Goal: Information Seeking & Learning: Learn about a topic

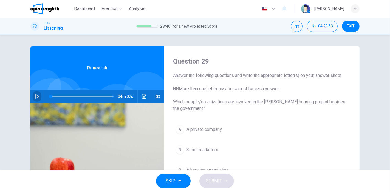
click at [35, 97] on icon "button" at bounding box center [37, 96] width 4 height 4
click at [365, 109] on div "Question 29 Answer the following questions and write the appropriate letter(s) …" at bounding box center [195, 141] width 347 height 191
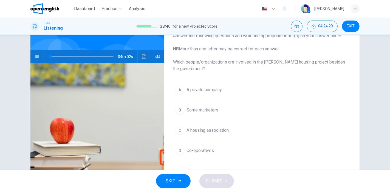
scroll to position [30, 0]
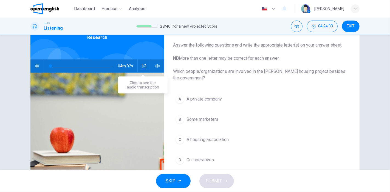
click at [142, 66] on icon "Click to see the audio transcription" at bounding box center [144, 66] width 4 height 4
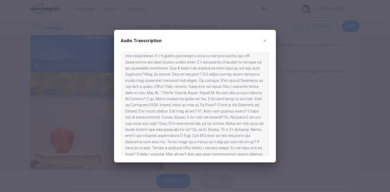
scroll to position [0, 0]
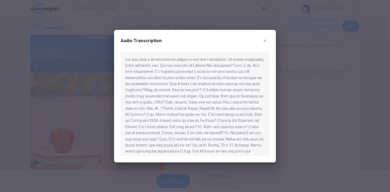
click at [266, 41] on icon "button" at bounding box center [265, 41] width 4 height 4
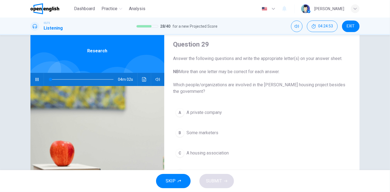
scroll to position [30, 0]
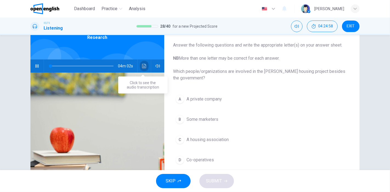
click at [143, 67] on icon "Click to see the audio transcription" at bounding box center [144, 66] width 4 height 4
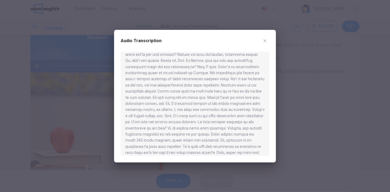
scroll to position [175, 0]
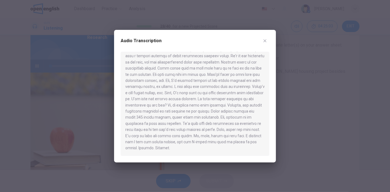
click at [265, 41] on icon "button" at bounding box center [265, 40] width 3 height 3
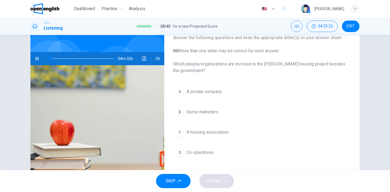
scroll to position [47, 0]
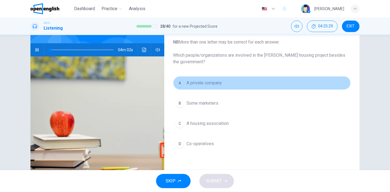
click at [219, 85] on span "A private company" at bounding box center [204, 83] width 35 height 7
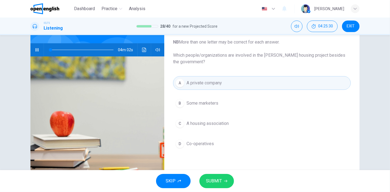
click at [215, 179] on span "SUBMIT" at bounding box center [214, 181] width 16 height 8
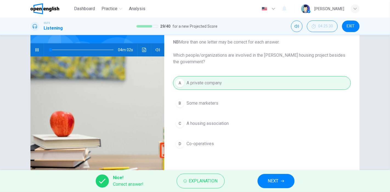
click at [266, 179] on button "NEXT" at bounding box center [276, 181] width 37 height 14
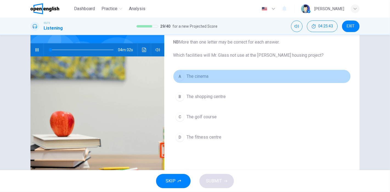
click at [196, 75] on span "The cinema" at bounding box center [198, 76] width 22 height 7
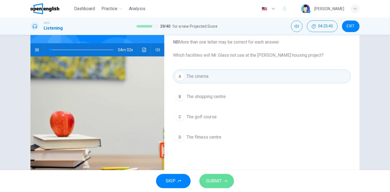
click at [214, 181] on span "SUBMIT" at bounding box center [214, 181] width 16 height 8
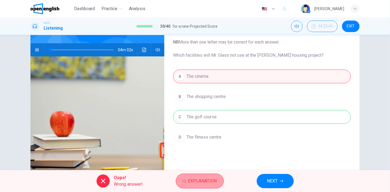
click at [196, 178] on span "Explanation" at bounding box center [202, 181] width 29 height 8
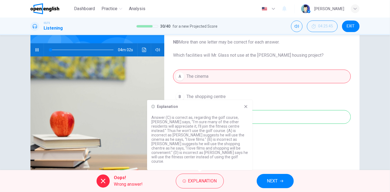
click at [282, 143] on div "A The cinema B The shopping centre C The golf course D The fitness centre" at bounding box center [262, 113] width 178 height 86
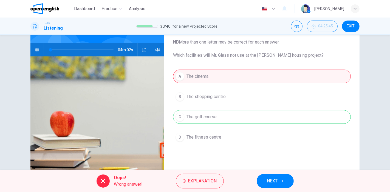
click at [273, 181] on span "NEXT" at bounding box center [272, 181] width 11 height 8
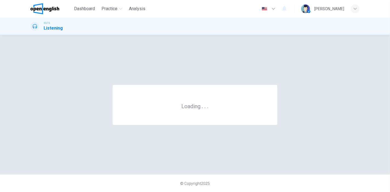
scroll to position [0, 0]
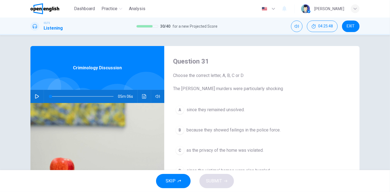
click at [35, 97] on icon "button" at bounding box center [37, 96] width 4 height 4
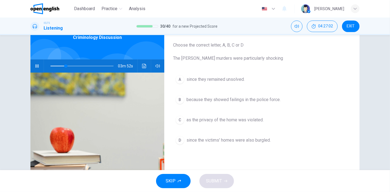
click at [217, 119] on span "as the privacy of the home was violated." at bounding box center [225, 120] width 77 height 7
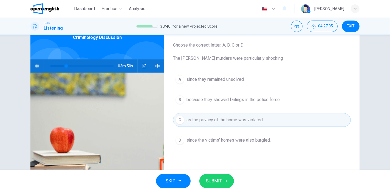
type input "**"
click at [213, 177] on span "SUBMIT" at bounding box center [214, 181] width 16 height 8
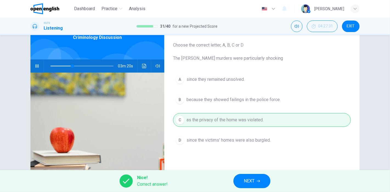
click at [253, 182] on span "NEXT" at bounding box center [249, 181] width 11 height 8
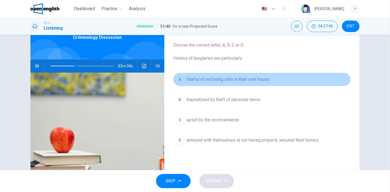
click at [213, 81] on span "fearful of not being safe in their own house." at bounding box center [228, 79] width 83 height 7
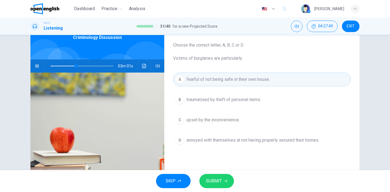
click at [218, 180] on span "SUBMIT" at bounding box center [214, 181] width 16 height 8
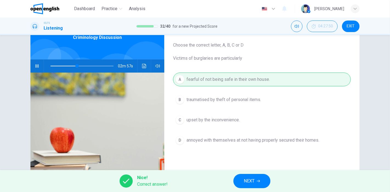
click at [254, 181] on span "NEXT" at bounding box center [249, 181] width 11 height 8
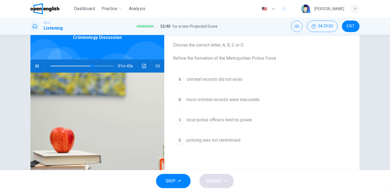
click at [35, 65] on icon "button" at bounding box center [37, 66] width 4 height 4
click at [142, 66] on icon "Click to see the audio transcription" at bounding box center [144, 66] width 4 height 4
type input "**"
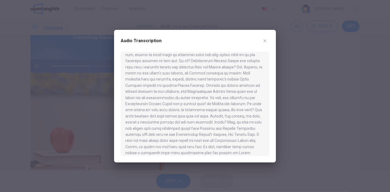
scroll to position [97, 0]
click at [265, 42] on icon "button" at bounding box center [265, 41] width 4 height 4
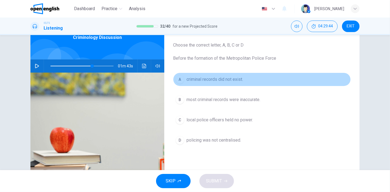
click at [203, 79] on span "criminal records did not exist." at bounding box center [215, 79] width 57 height 7
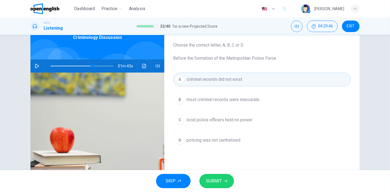
click at [211, 181] on span "SUBMIT" at bounding box center [214, 181] width 16 height 8
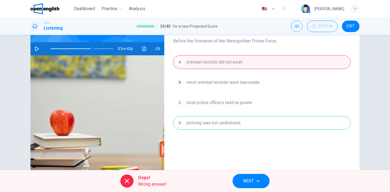
scroll to position [61, 0]
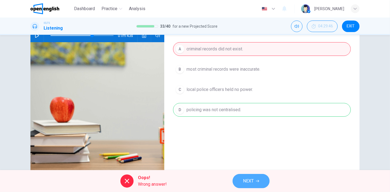
click at [248, 183] on span "NEXT" at bounding box center [248, 181] width 11 height 8
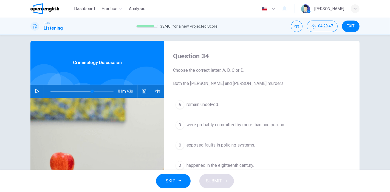
scroll to position [0, 0]
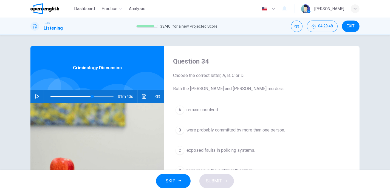
click at [35, 97] on icon "button" at bounding box center [37, 96] width 4 height 4
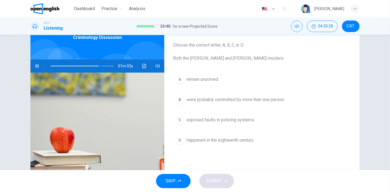
click at [36, 66] on icon "button" at bounding box center [36, 65] width 3 height 3
drag, startPoint x: 235, startPoint y: 59, endPoint x: 173, endPoint y: 60, distance: 61.5
click at [173, 60] on span "Choose the correct letter, A, B, C or D. Both the Ratcliffe and Ripper murders" at bounding box center [262, 52] width 178 height 20
drag, startPoint x: 172, startPoint y: 59, endPoint x: 218, endPoint y: 60, distance: 45.8
click at [217, 59] on span "Choose the correct letter, A, B, C or D. Both the Ratcliffe and Ripper murders" at bounding box center [262, 52] width 178 height 20
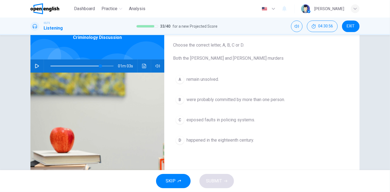
click at [35, 67] on icon "button" at bounding box center [37, 66] width 4 height 4
click at [35, 68] on icon "button" at bounding box center [37, 66] width 4 height 4
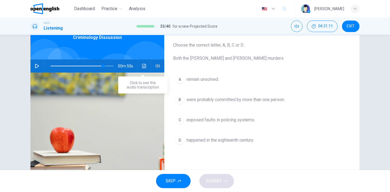
click at [142, 65] on icon "Click to see the audio transcription" at bounding box center [144, 66] width 4 height 4
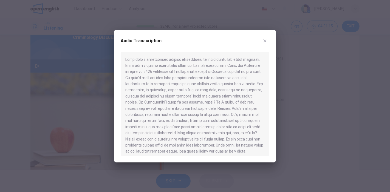
scroll to position [146, 0]
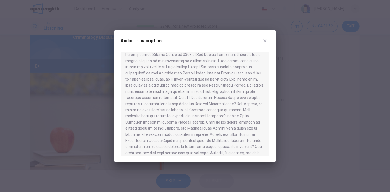
drag, startPoint x: 233, startPoint y: 99, endPoint x: 249, endPoint y: 98, distance: 15.4
click at [249, 98] on div at bounding box center [195, 104] width 149 height 104
click at [267, 41] on icon "button" at bounding box center [265, 41] width 4 height 4
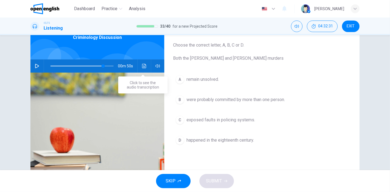
click at [142, 66] on icon "Click to see the audio transcription" at bounding box center [144, 66] width 4 height 4
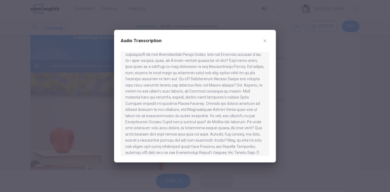
scroll to position [152, 0]
click at [266, 43] on icon "button" at bounding box center [265, 41] width 4 height 4
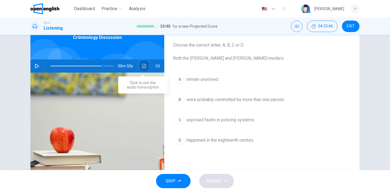
click at [142, 66] on icon "Click to see the audio transcription" at bounding box center [144, 66] width 4 height 4
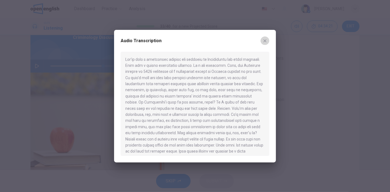
click at [265, 41] on icon "button" at bounding box center [265, 41] width 4 height 4
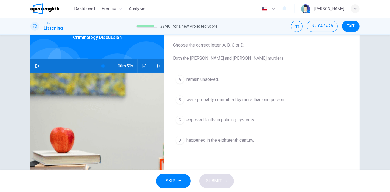
click at [264, 98] on span "were probably committed by more than one person." at bounding box center [236, 100] width 98 height 7
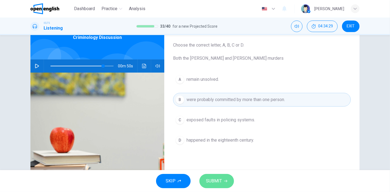
click at [214, 179] on span "SUBMIT" at bounding box center [214, 181] width 16 height 8
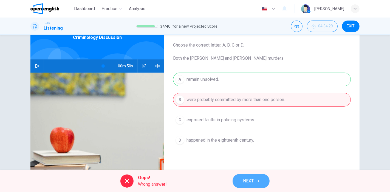
click at [246, 181] on span "NEXT" at bounding box center [248, 181] width 11 height 8
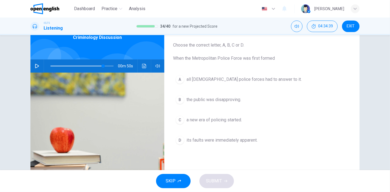
click at [214, 119] on span "a new era of policing started." at bounding box center [214, 120] width 55 height 7
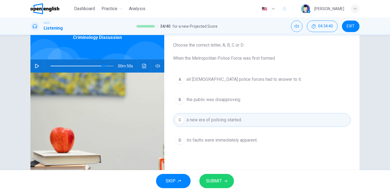
click at [212, 180] on span "SUBMIT" at bounding box center [214, 181] width 16 height 8
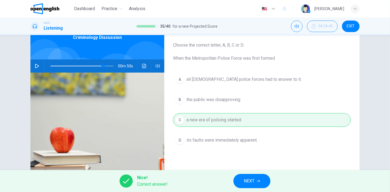
click at [250, 182] on span "NEXT" at bounding box center [249, 181] width 11 height 8
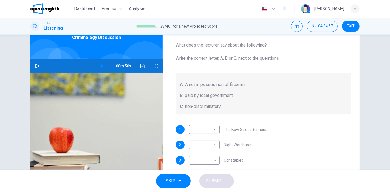
click at [36, 66] on icon "button" at bounding box center [37, 66] width 4 height 4
type input "*"
click at [214, 130] on body "This site uses cookies, as explained in our Privacy Policy . If you agree to th…" at bounding box center [195, 96] width 390 height 192
click at [214, 130] on div at bounding box center [195, 96] width 390 height 192
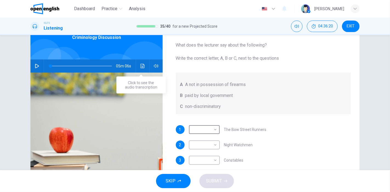
click at [140, 67] on icon "Click to see the audio transcription" at bounding box center [142, 66] width 4 height 4
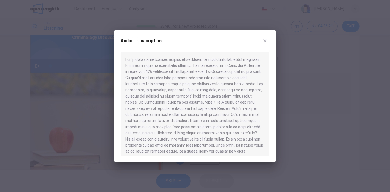
click at [180, 81] on div at bounding box center [195, 104] width 149 height 104
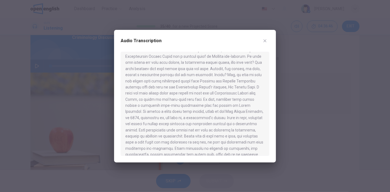
scroll to position [244, 0]
click at [264, 42] on icon "button" at bounding box center [265, 40] width 3 height 3
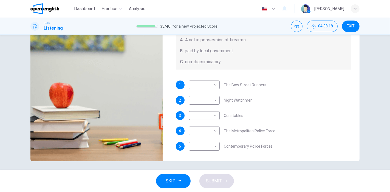
scroll to position [77, 0]
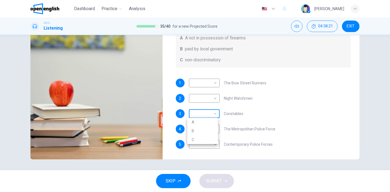
click at [213, 114] on body "This site uses cookies, as explained in our Privacy Policy . If you agree to th…" at bounding box center [195, 96] width 390 height 192
click at [213, 114] on div at bounding box center [195, 96] width 390 height 192
click at [215, 114] on body "This site uses cookies, as explained in our Privacy Policy . If you agree to th…" at bounding box center [195, 96] width 390 height 192
click at [194, 120] on li "A" at bounding box center [202, 122] width 31 height 9
type input "*"
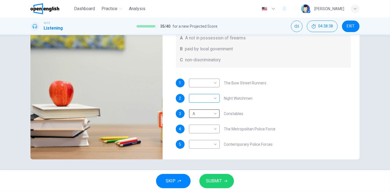
click at [216, 98] on body "This site uses cookies, as explained in our Privacy Policy . If you agree to th…" at bounding box center [195, 96] width 390 height 192
click at [194, 105] on li "A" at bounding box center [202, 107] width 31 height 9
type input "*"
click at [215, 129] on body "This site uses cookies, as explained in our Privacy Policy . If you agree to th…" at bounding box center [195, 96] width 390 height 192
click at [194, 146] on li "B" at bounding box center [202, 146] width 31 height 9
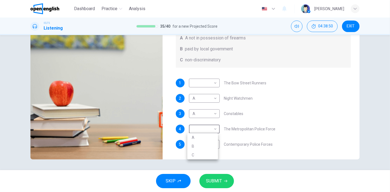
type input "*"
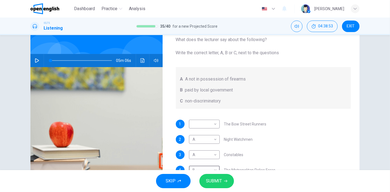
scroll to position [0, 0]
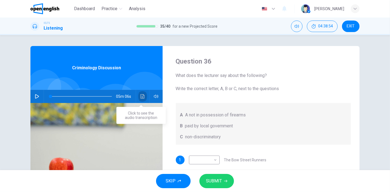
click at [140, 97] on icon "Click to see the audio transcription" at bounding box center [142, 96] width 4 height 4
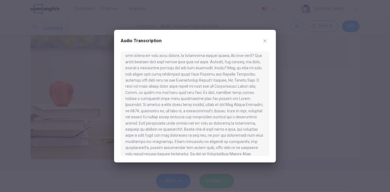
scroll to position [267, 0]
click at [265, 39] on icon "button" at bounding box center [265, 41] width 4 height 4
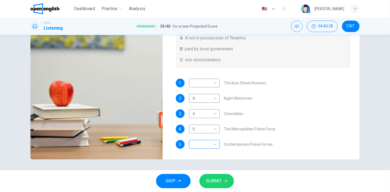
click at [215, 145] on body "This site uses cookies, as explained in our Privacy Policy . If you agree to th…" at bounding box center [195, 96] width 390 height 192
click at [196, 161] on li "B" at bounding box center [202, 161] width 31 height 9
type input "*"
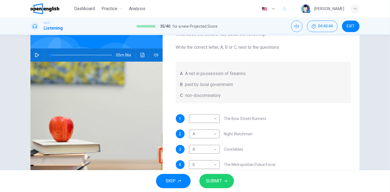
scroll to position [0, 0]
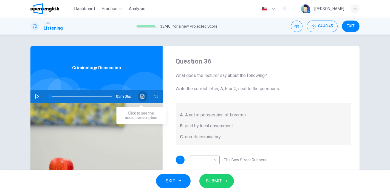
click at [140, 96] on icon "Click to see the audio transcription" at bounding box center [142, 96] width 4 height 4
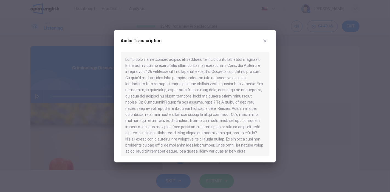
click at [178, 86] on div at bounding box center [195, 104] width 149 height 104
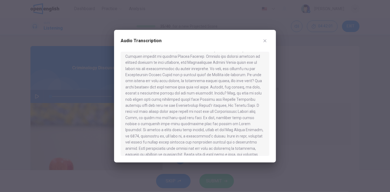
scroll to position [207, 0]
click at [265, 41] on icon "button" at bounding box center [265, 40] width 3 height 3
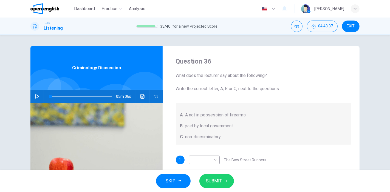
scroll to position [0, 0]
click at [141, 96] on icon "Click to see the audio transcription" at bounding box center [142, 96] width 4 height 4
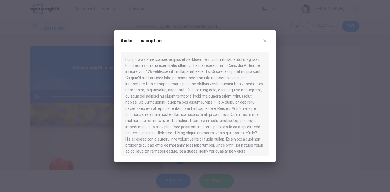
click at [179, 81] on div at bounding box center [195, 104] width 149 height 104
click at [263, 41] on icon "button" at bounding box center [265, 41] width 4 height 4
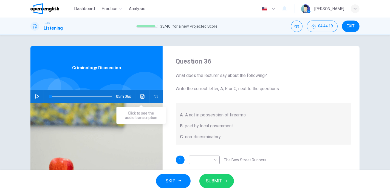
click at [141, 96] on icon "Click to see the audio transcription" at bounding box center [142, 96] width 4 height 4
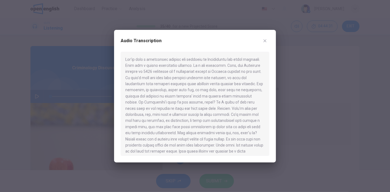
click at [264, 43] on icon "button" at bounding box center [265, 41] width 4 height 4
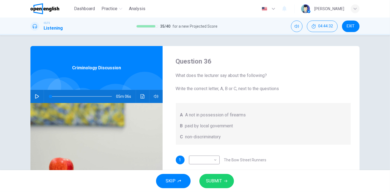
scroll to position [77, 0]
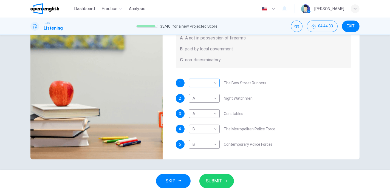
click at [215, 84] on body "This site uses cookies, as explained in our Privacy Policy . If you agree to th…" at bounding box center [195, 96] width 390 height 192
click at [194, 109] on li "C" at bounding box center [202, 109] width 31 height 9
type input "*"
click at [215, 178] on span "SUBMIT" at bounding box center [214, 181] width 16 height 8
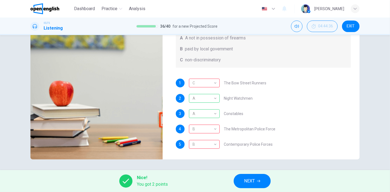
click at [252, 178] on span "NEXT" at bounding box center [249, 181] width 11 height 8
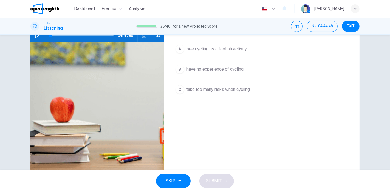
scroll to position [0, 0]
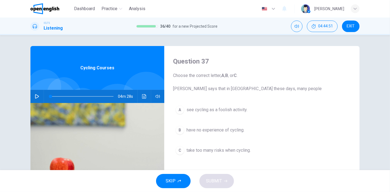
click at [36, 96] on icon "button" at bounding box center [37, 96] width 4 height 4
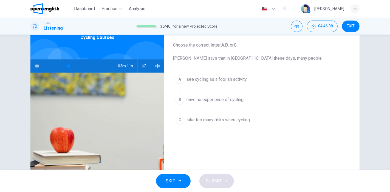
click at [214, 120] on span "take too many risks when cycling." at bounding box center [219, 120] width 64 height 7
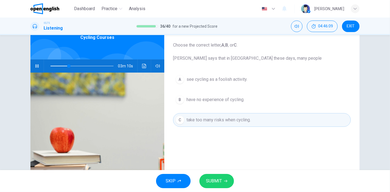
click at [219, 180] on span "SUBMIT" at bounding box center [214, 181] width 16 height 8
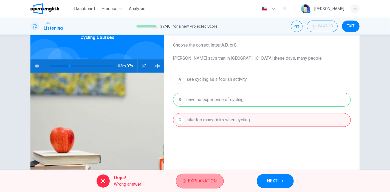
click at [197, 179] on span "Explanation" at bounding box center [202, 181] width 29 height 8
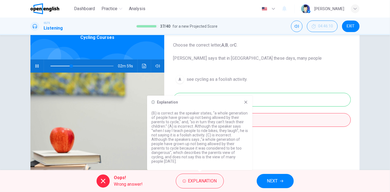
click at [286, 146] on div "Question 37 Choose the correct letter, A , B , or C . Jack says that in London …" at bounding box center [261, 111] width 195 height 191
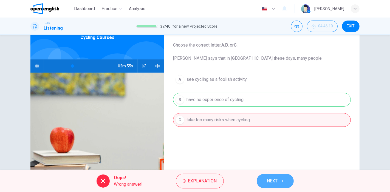
click at [276, 180] on span "NEXT" at bounding box center [272, 181] width 11 height 8
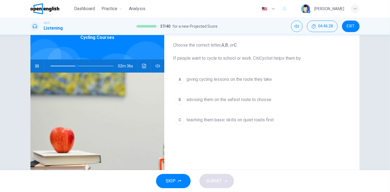
click at [238, 80] on span "giving cycling lessons on the route they take." at bounding box center [230, 79] width 86 height 7
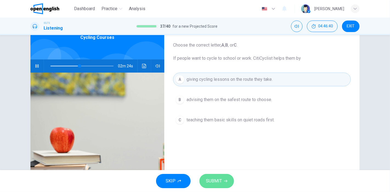
click at [215, 179] on span "SUBMIT" at bounding box center [214, 181] width 16 height 8
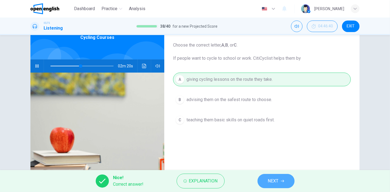
click at [273, 184] on span "NEXT" at bounding box center [273, 181] width 11 height 8
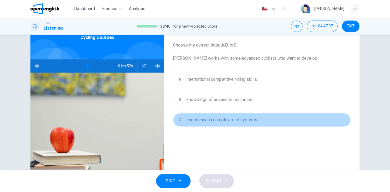
click at [221, 120] on span "confidence in complex road systems." at bounding box center [223, 120] width 72 height 7
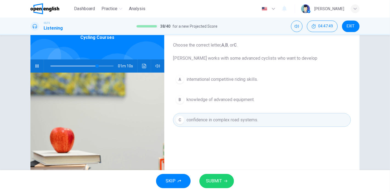
click at [217, 179] on span "SUBMIT" at bounding box center [214, 181] width 16 height 8
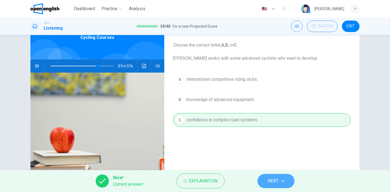
click at [279, 180] on span "NEXT" at bounding box center [273, 181] width 11 height 8
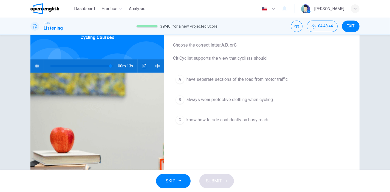
click at [217, 121] on span "know how to ride confidently on busy roads." at bounding box center [229, 120] width 84 height 7
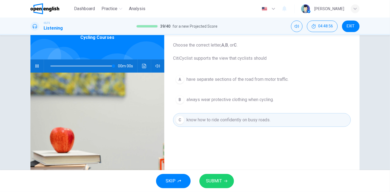
type input "*"
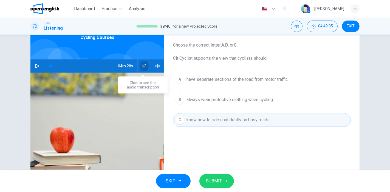
click at [143, 67] on icon "Click to see the audio transcription" at bounding box center [144, 66] width 4 height 4
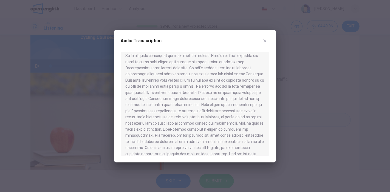
scroll to position [212, 0]
click at [265, 41] on icon "button" at bounding box center [265, 40] width 3 height 3
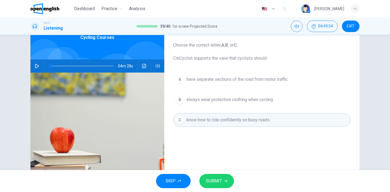
click at [213, 179] on span "SUBMIT" at bounding box center [214, 181] width 16 height 8
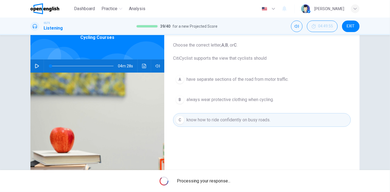
scroll to position [0, 0]
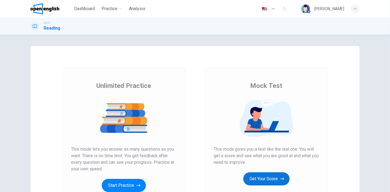
click at [262, 177] on button "Get Your Score" at bounding box center [266, 179] width 46 height 13
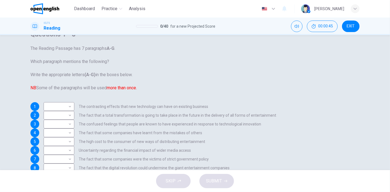
scroll to position [47, 0]
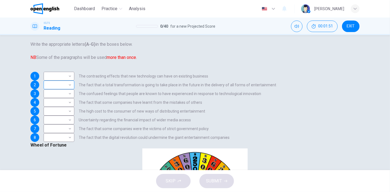
click at [73, 81] on body "This site uses cookies, as explained in our Privacy Policy . If you agree to th…" at bounding box center [195, 96] width 390 height 192
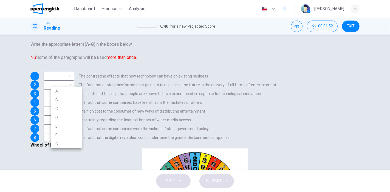
click at [64, 91] on li "A" at bounding box center [66, 91] width 31 height 9
type input "*"
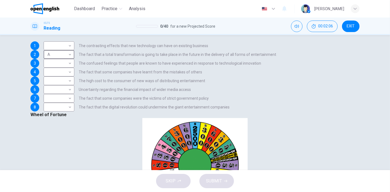
scroll to position [93, 0]
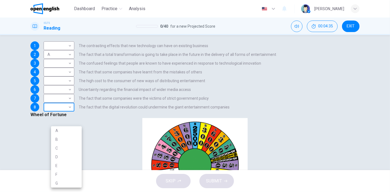
click at [77, 142] on body "This site uses cookies, as explained in our Privacy Policy . If you agree to th…" at bounding box center [195, 96] width 390 height 192
click at [60, 138] on li "B" at bounding box center [66, 139] width 31 height 9
type input "*"
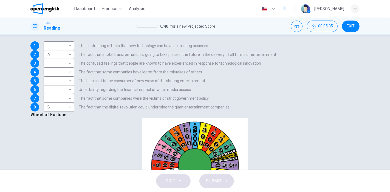
scroll to position [154, 0]
drag, startPoint x: 227, startPoint y: 90, endPoint x: 260, endPoint y: 92, distance: 33.3
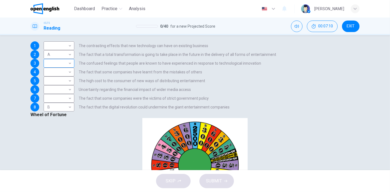
click at [61, 88] on body "This site uses cookies, as explained in our Privacy Policy . If you agree to th…" at bounding box center [195, 96] width 390 height 192
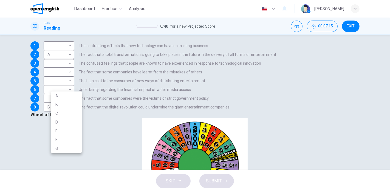
click at [58, 115] on li "C" at bounding box center [66, 113] width 31 height 9
type input "*"
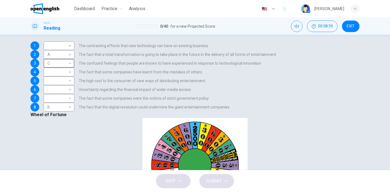
scroll to position [215, 0]
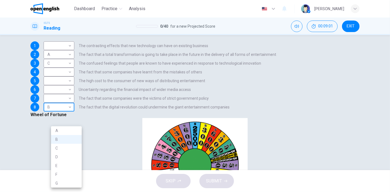
click at [77, 143] on body "This site uses cookies, as explained in our Privacy Policy . If you agree to th…" at bounding box center [195, 96] width 390 height 192
click at [59, 158] on li "D" at bounding box center [66, 157] width 31 height 9
type input "*"
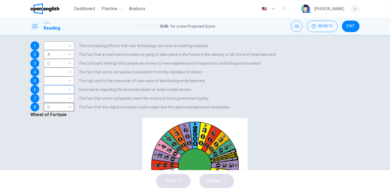
click at [79, 115] on body "This site uses cookies, as explained in our Privacy Policy . If you agree to th…" at bounding box center [195, 96] width 390 height 192
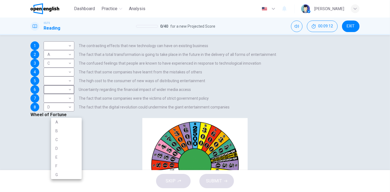
click at [58, 130] on li "B" at bounding box center [66, 131] width 31 height 9
type input "*"
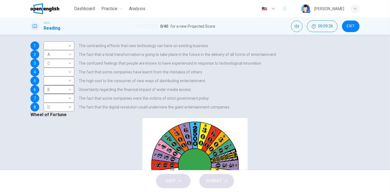
scroll to position [93, 0]
click at [75, 114] on body "This site uses cookies, as explained in our Privacy Policy . If you agree to th…" at bounding box center [195, 96] width 390 height 192
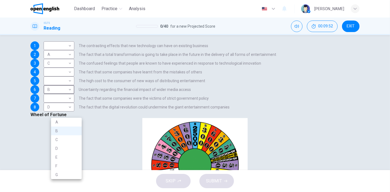
click at [38, 155] on div at bounding box center [195, 96] width 390 height 192
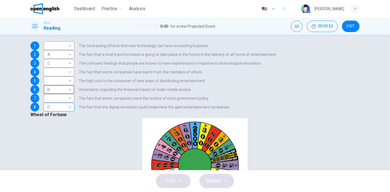
click at [77, 144] on body "This site uses cookies, as explained in our Privacy Policy . If you agree to th…" at bounding box center [195, 96] width 390 height 192
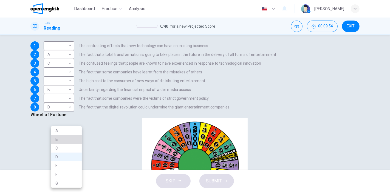
click at [55, 138] on li "B" at bounding box center [66, 139] width 31 height 9
type input "*"
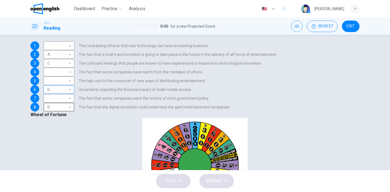
click at [76, 115] on body "This site uses cookies, as explained in our Privacy Policy . If you agree to th…" at bounding box center [195, 96] width 390 height 192
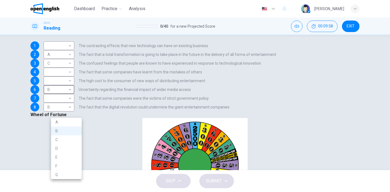
click at [101, 148] on div at bounding box center [195, 96] width 390 height 192
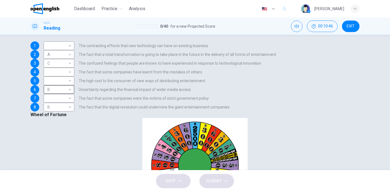
scroll to position [20, 0]
